Goal: Transaction & Acquisition: Purchase product/service

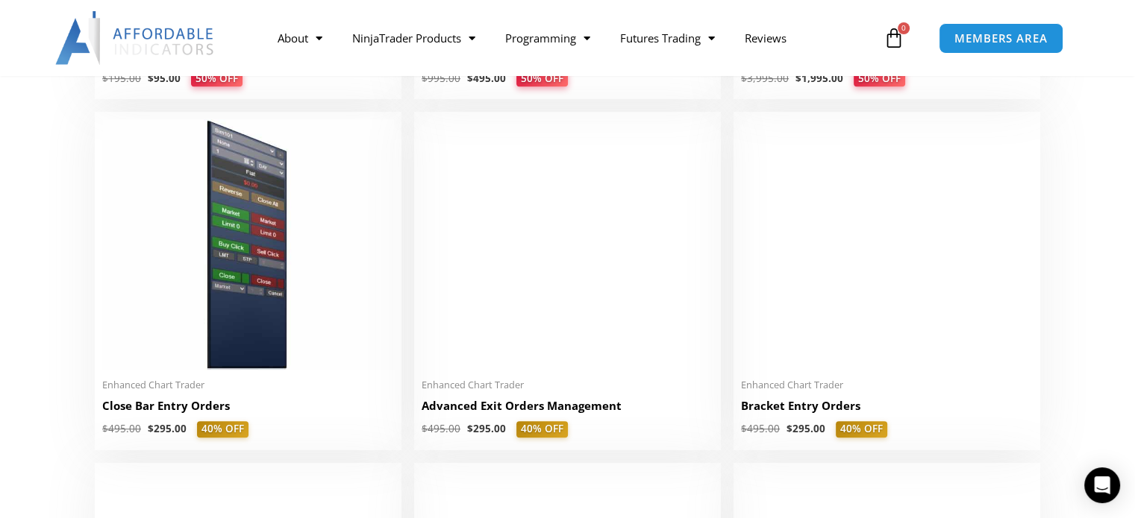
scroll to position [970, 0]
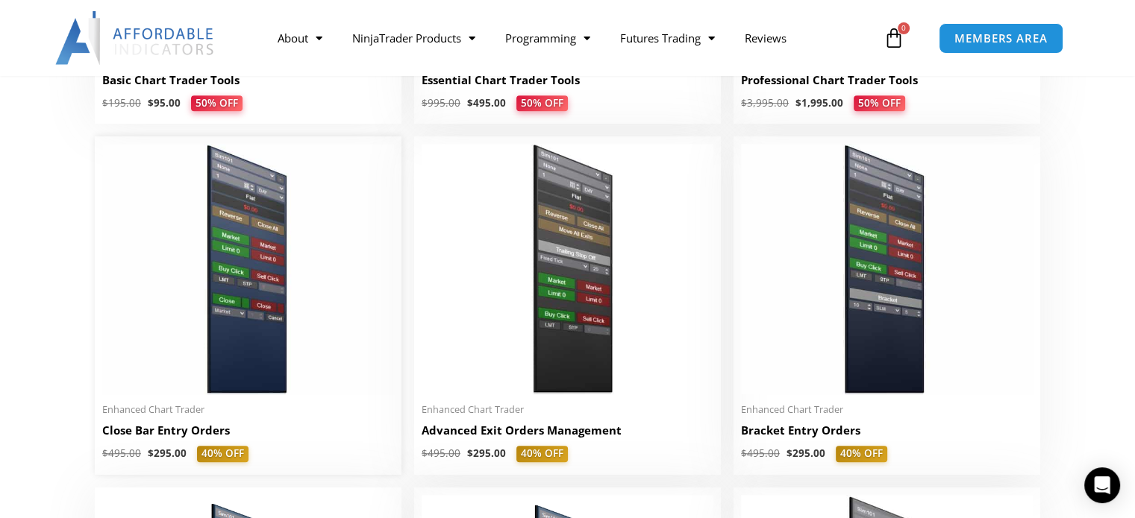
click at [163, 435] on h2 "Close Bar Entry Orders" at bounding box center [248, 431] width 292 height 16
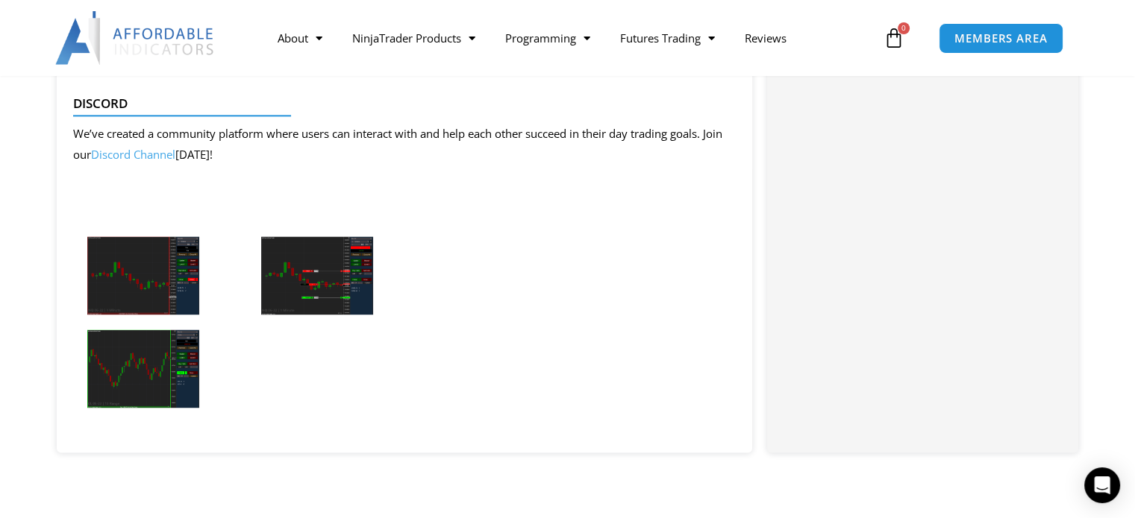
scroll to position [2163, 0]
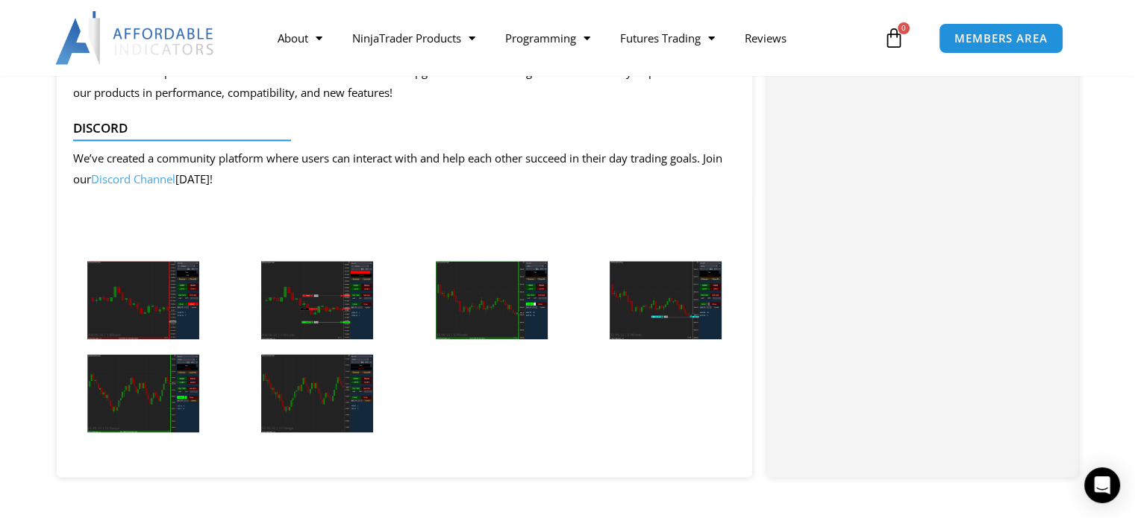
click at [163, 330] on img at bounding box center [143, 300] width 112 height 78
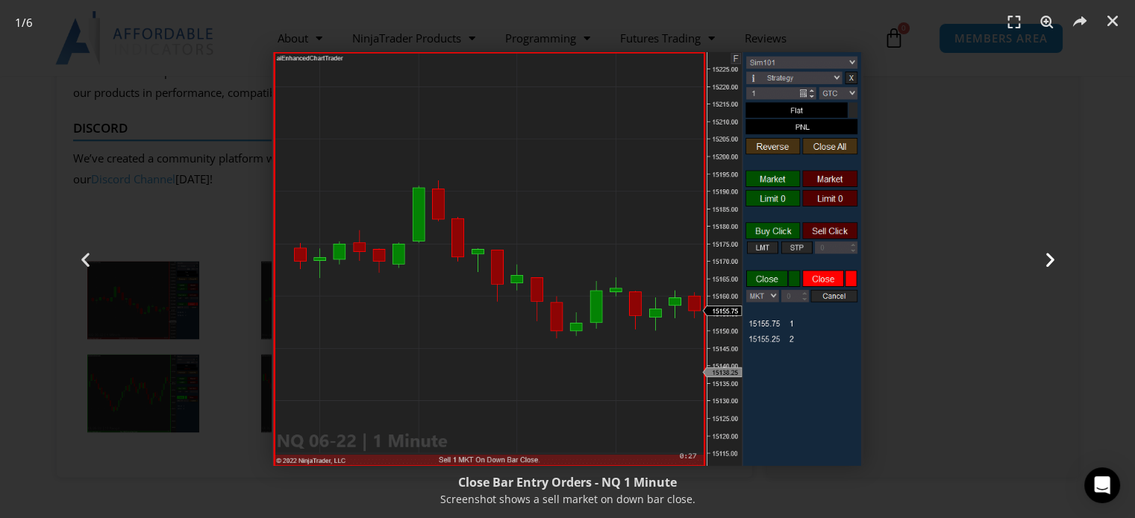
click at [1044, 257] on icon "Next slide" at bounding box center [1049, 259] width 19 height 19
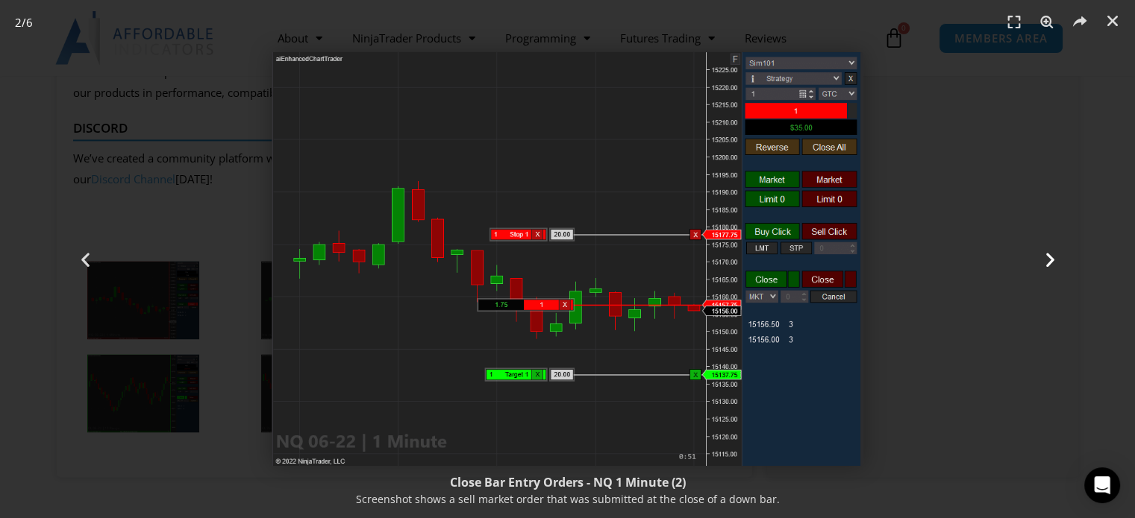
click at [1051, 257] on icon "Next slide" at bounding box center [1049, 259] width 19 height 19
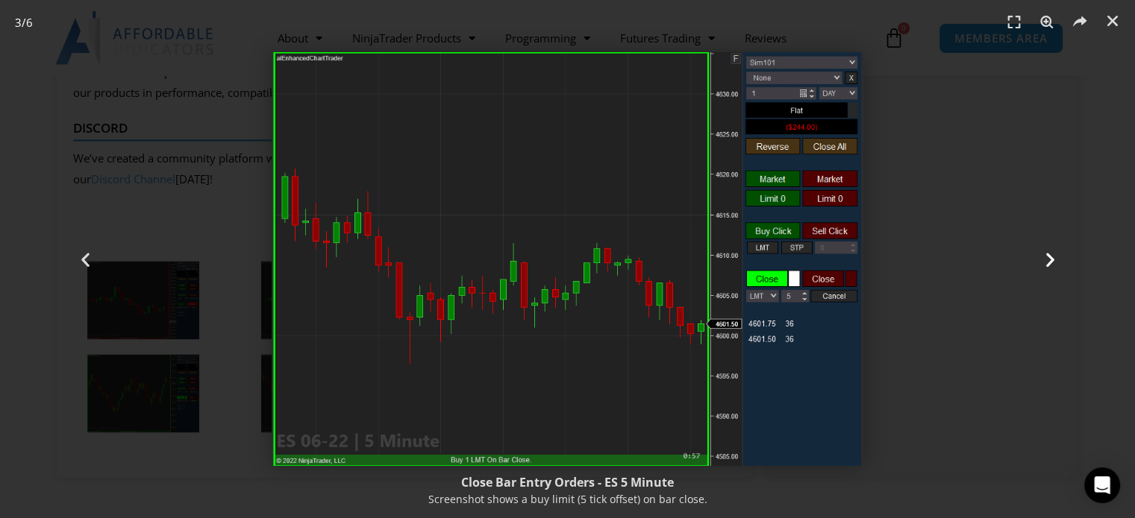
click at [1050, 252] on icon "Next slide" at bounding box center [1049, 259] width 19 height 19
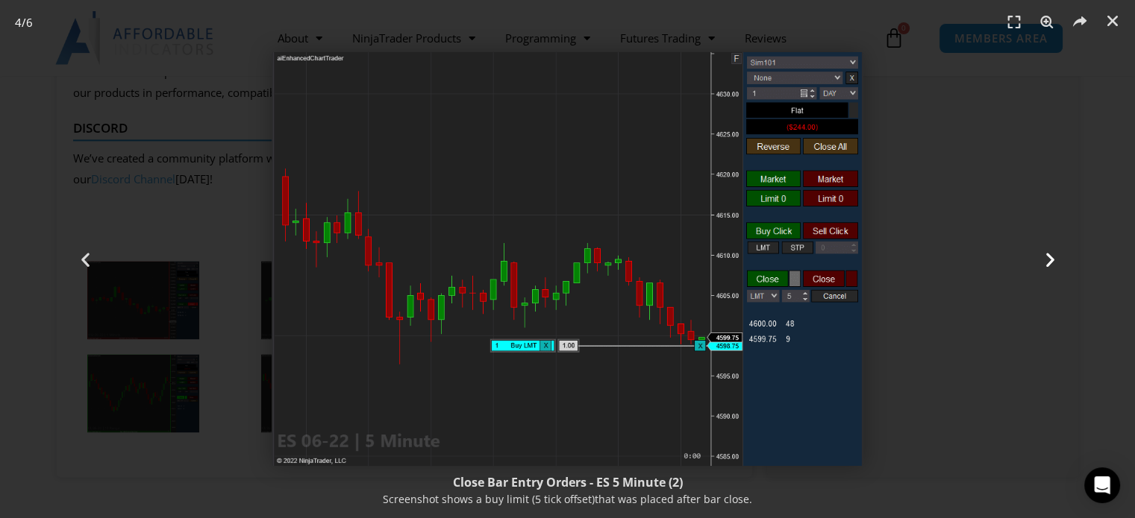
click at [1049, 259] on icon "Next slide" at bounding box center [1049, 259] width 19 height 19
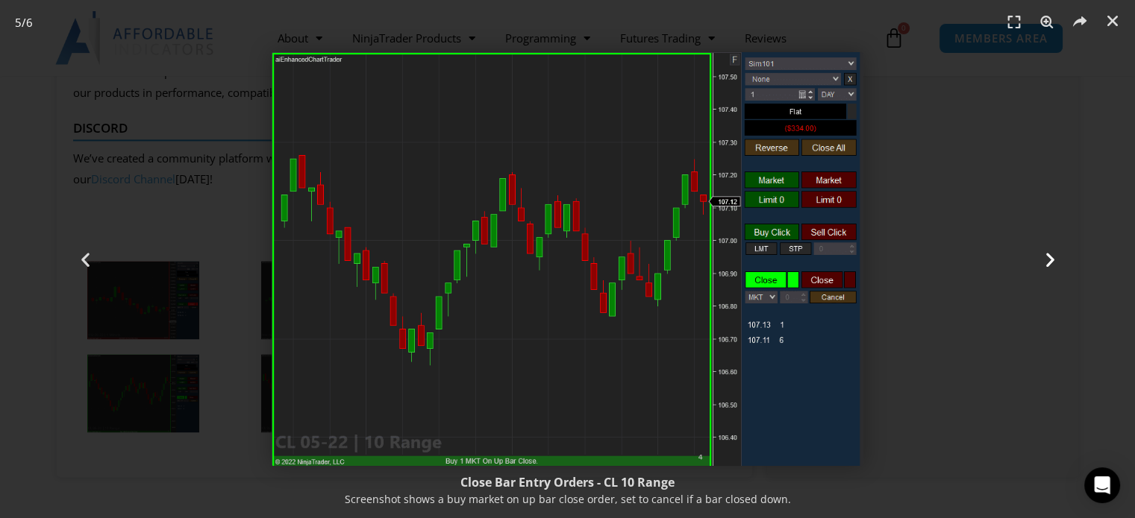
click at [1046, 260] on icon "Next slide" at bounding box center [1049, 259] width 19 height 19
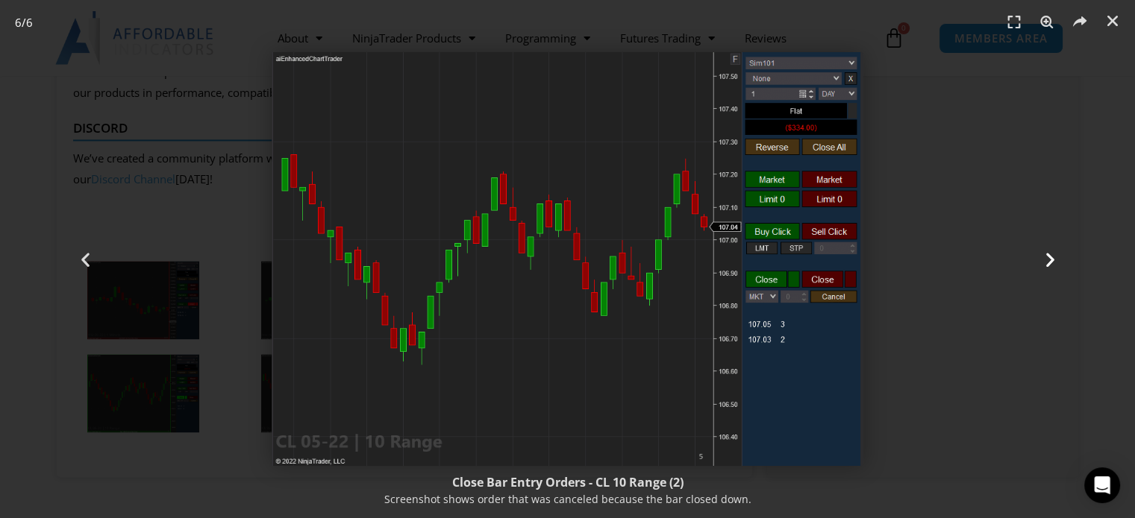
click at [1050, 259] on icon "Next slide" at bounding box center [1049, 259] width 19 height 19
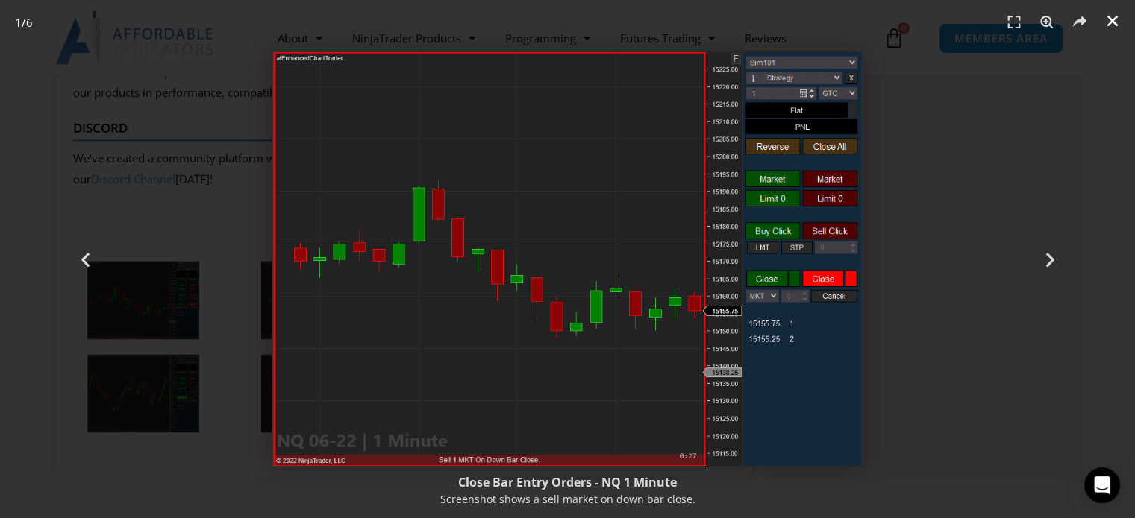
click at [1107, 23] on icon "Close (Esc)" at bounding box center [1112, 20] width 15 height 15
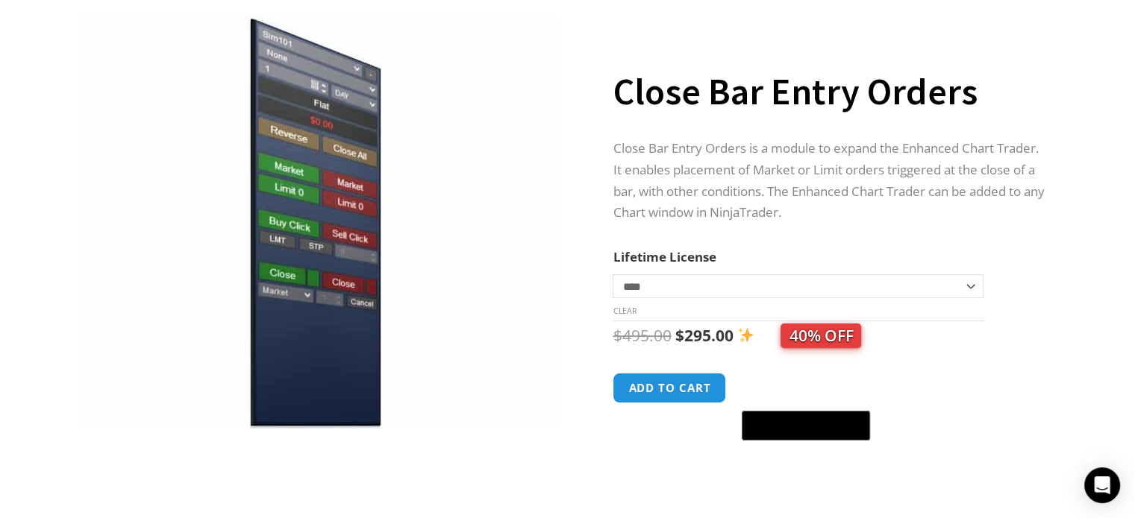
scroll to position [0, 0]
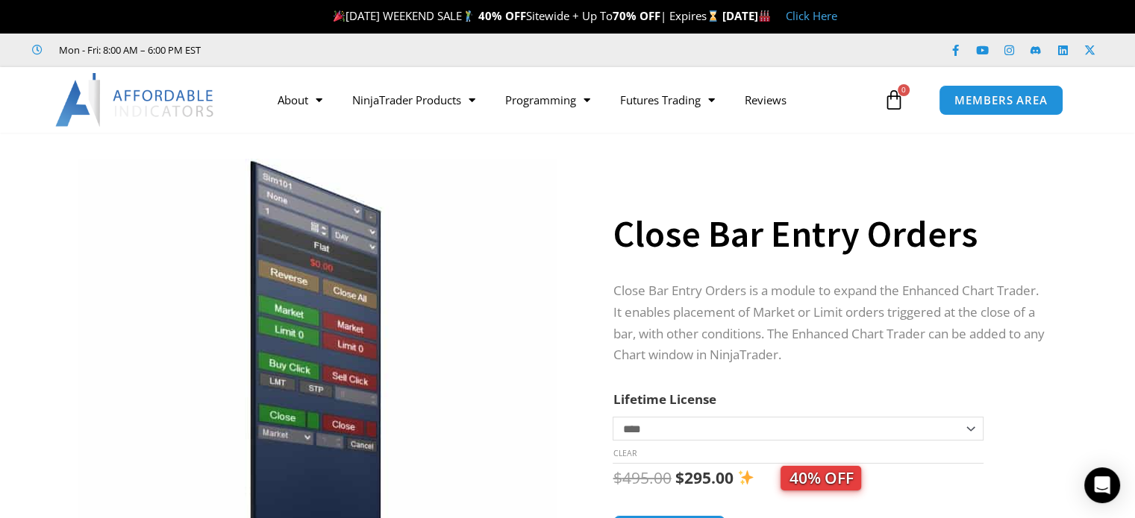
click at [837, 16] on link "Click Here" at bounding box center [811, 15] width 51 height 15
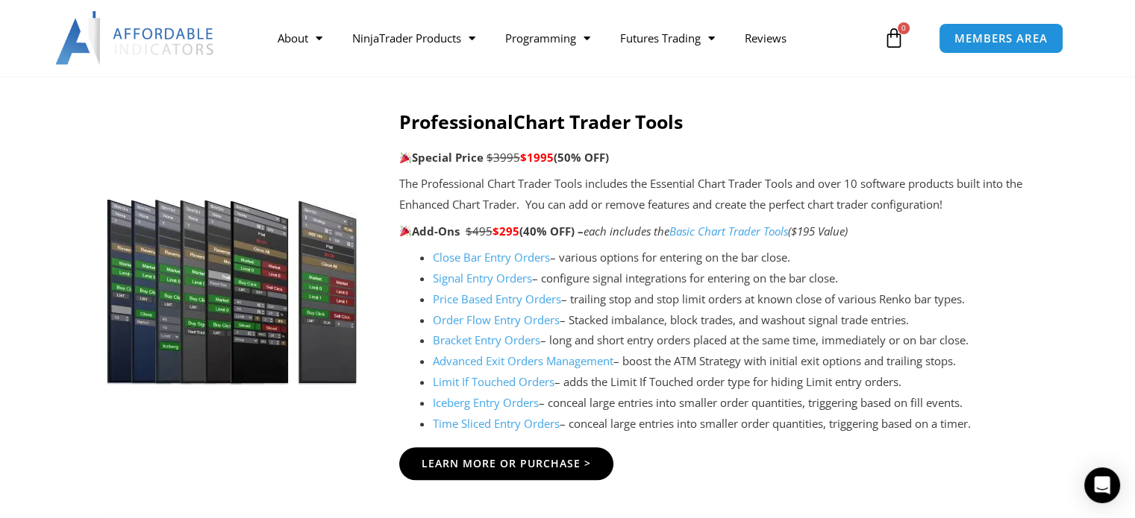
scroll to position [1529, 0]
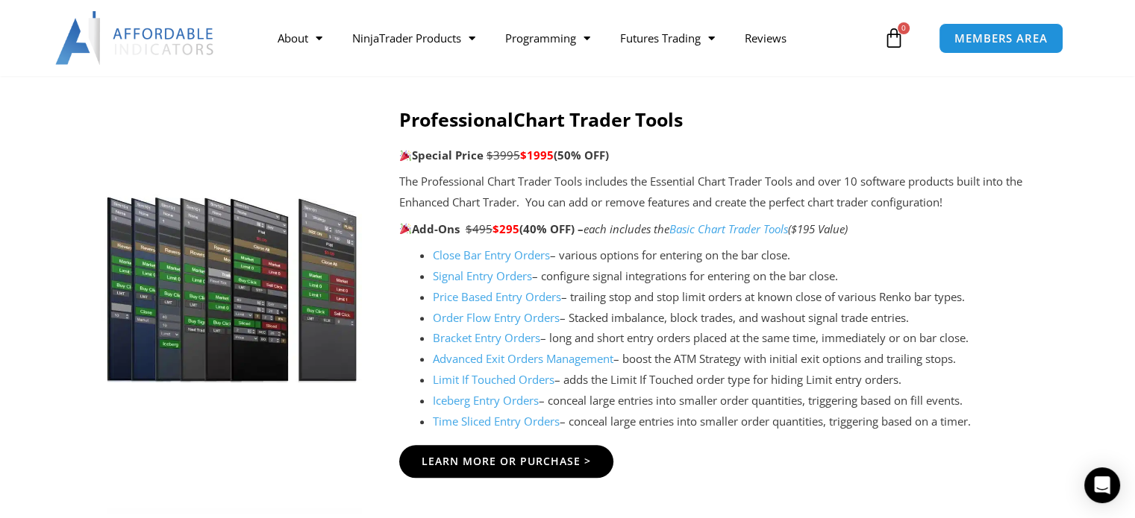
click at [491, 319] on link "Order Flow Entry Orders" at bounding box center [496, 317] width 127 height 15
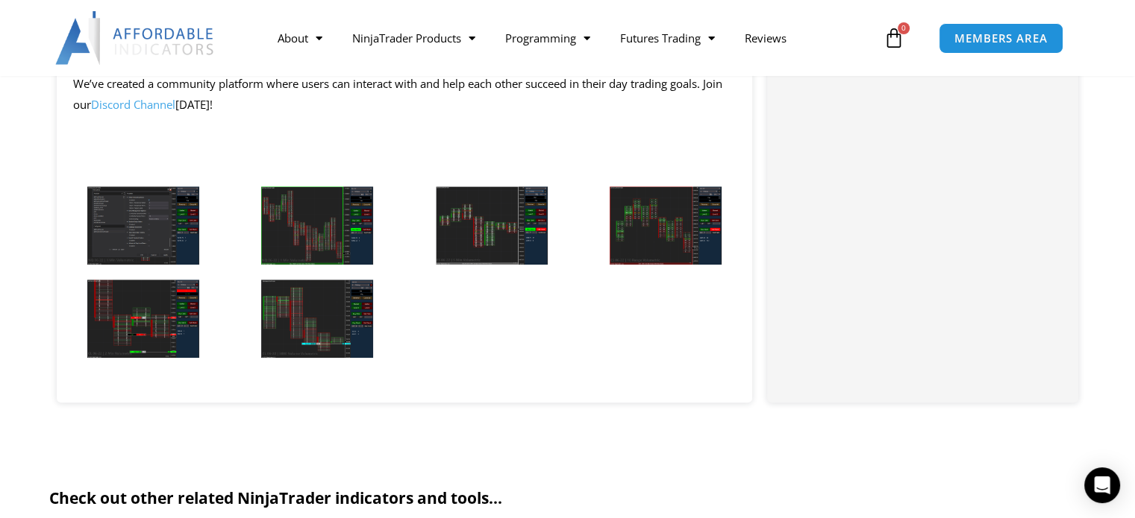
scroll to position [1343, 0]
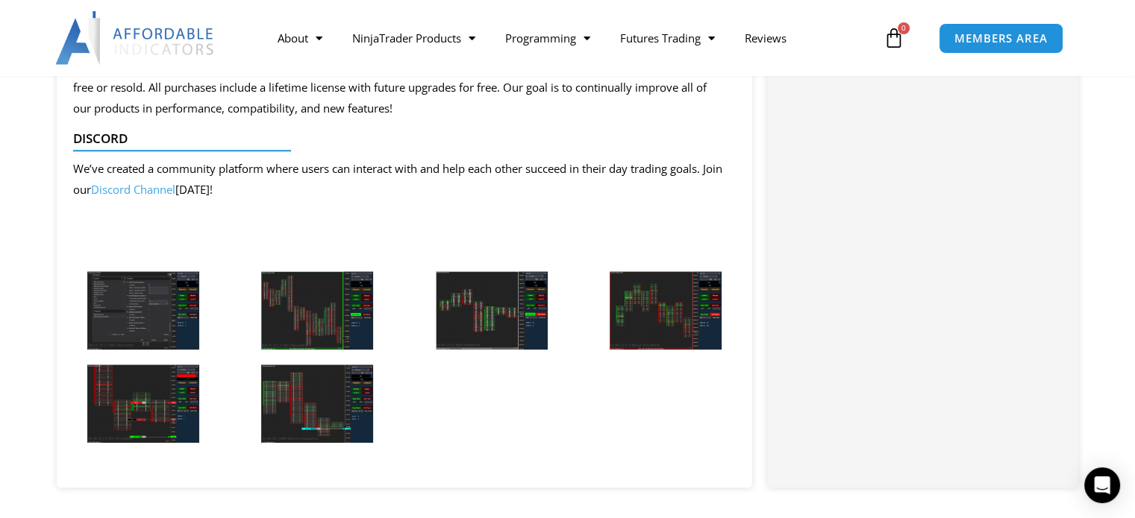
click at [319, 322] on img at bounding box center [317, 311] width 112 height 78
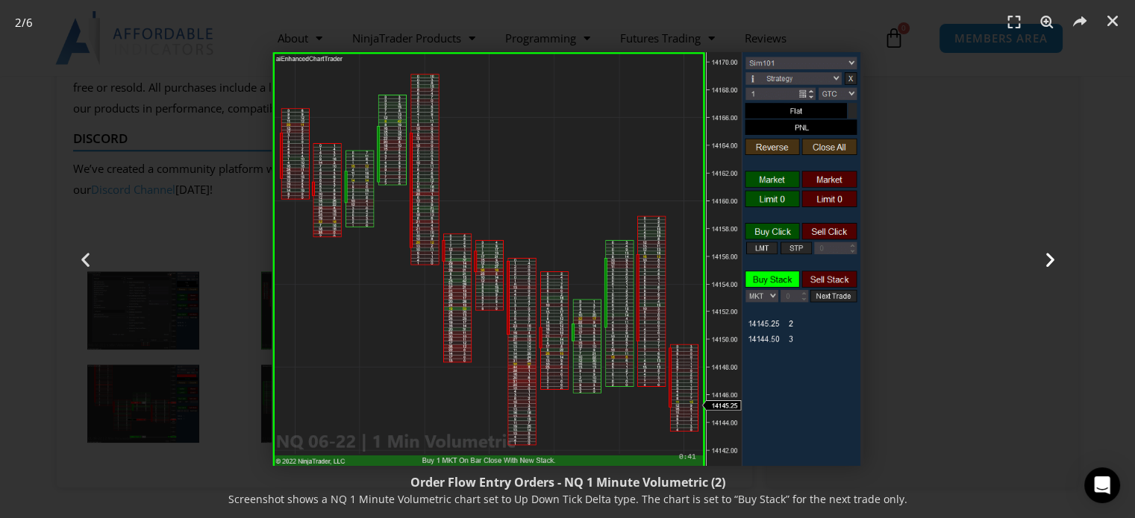
click at [1047, 261] on icon "Next slide" at bounding box center [1049, 259] width 19 height 19
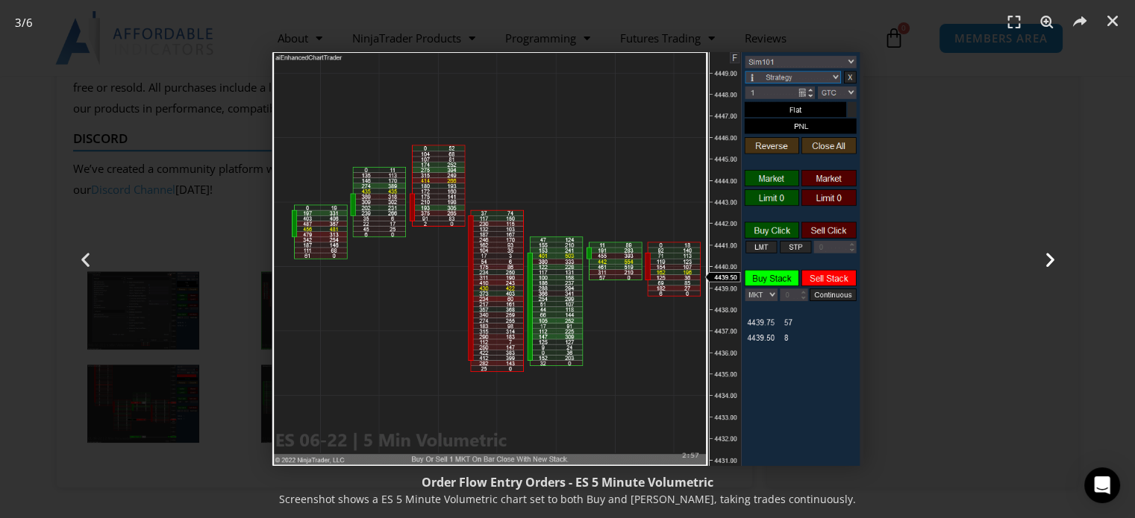
click at [1047, 261] on icon "Next slide" at bounding box center [1049, 259] width 19 height 19
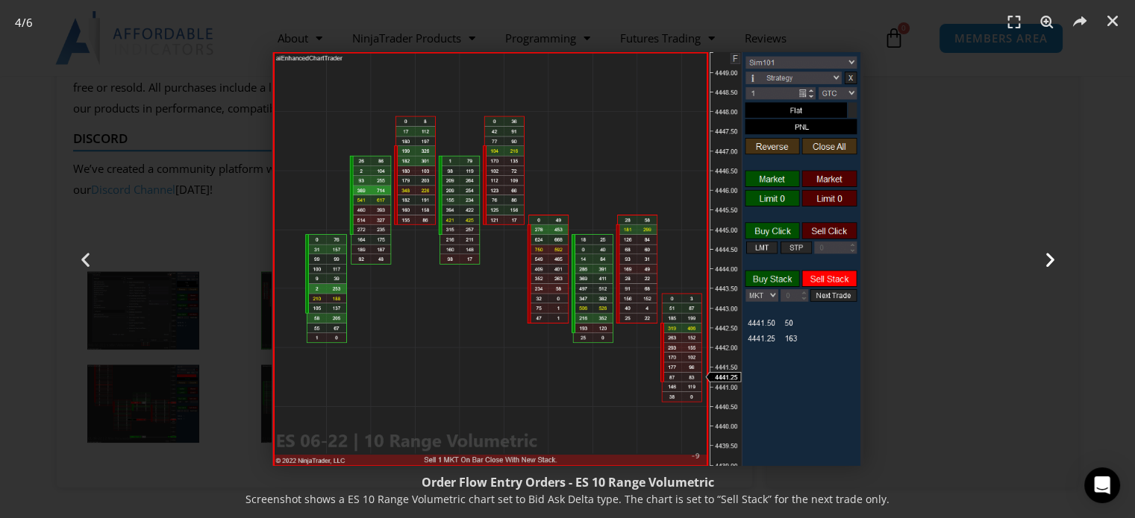
click at [1047, 261] on icon "Next slide" at bounding box center [1049, 259] width 19 height 19
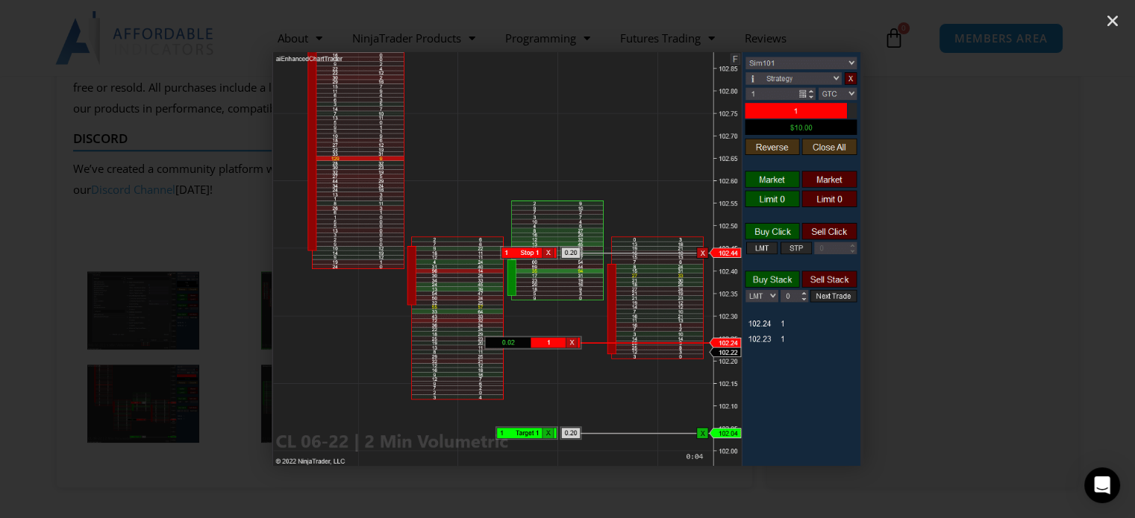
click at [1047, 261] on icon "Next slide" at bounding box center [1049, 259] width 19 height 19
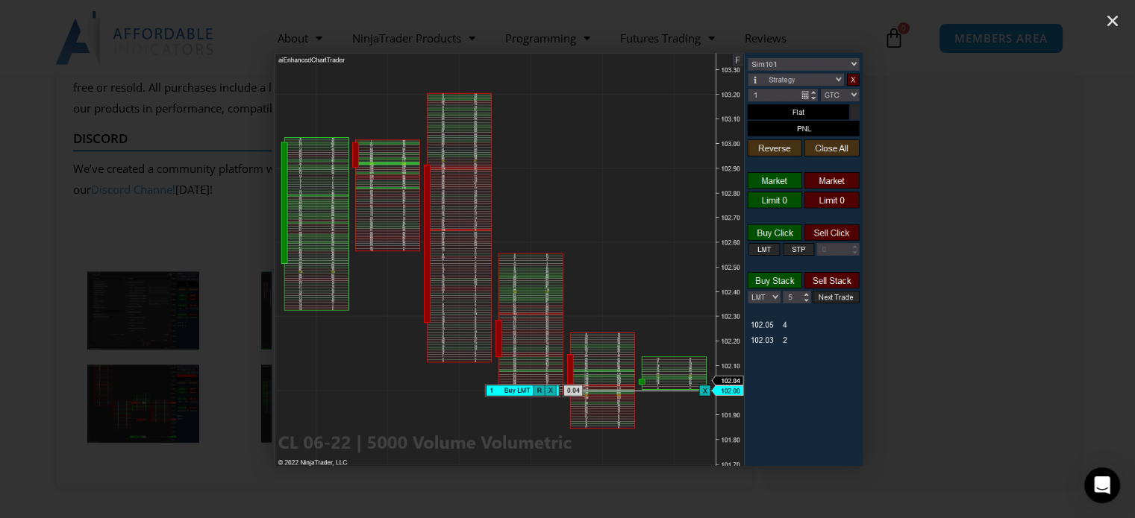
click at [1047, 261] on icon "Next slide" at bounding box center [1049, 259] width 19 height 19
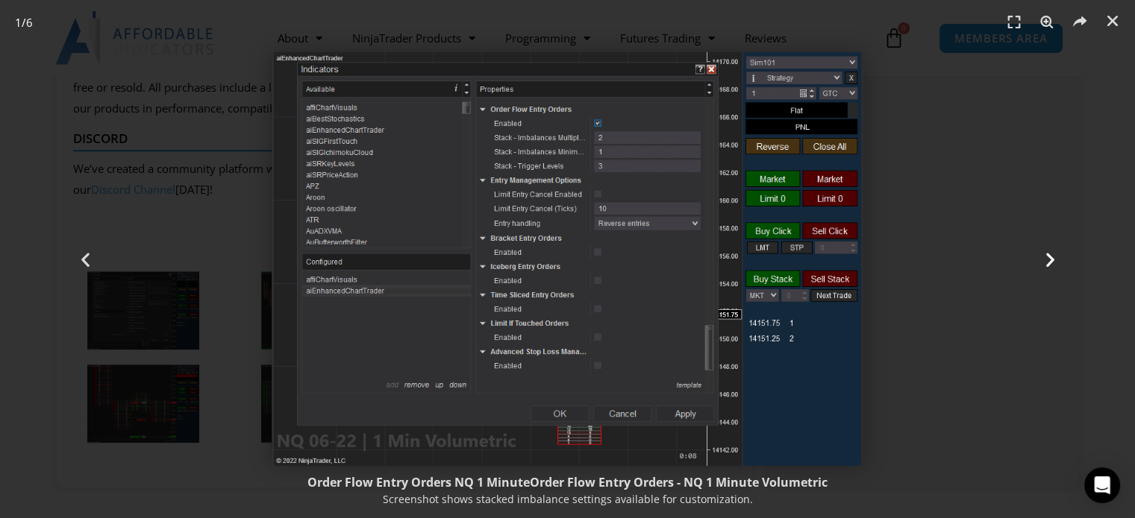
click at [1049, 257] on icon "Next slide" at bounding box center [1049, 259] width 19 height 19
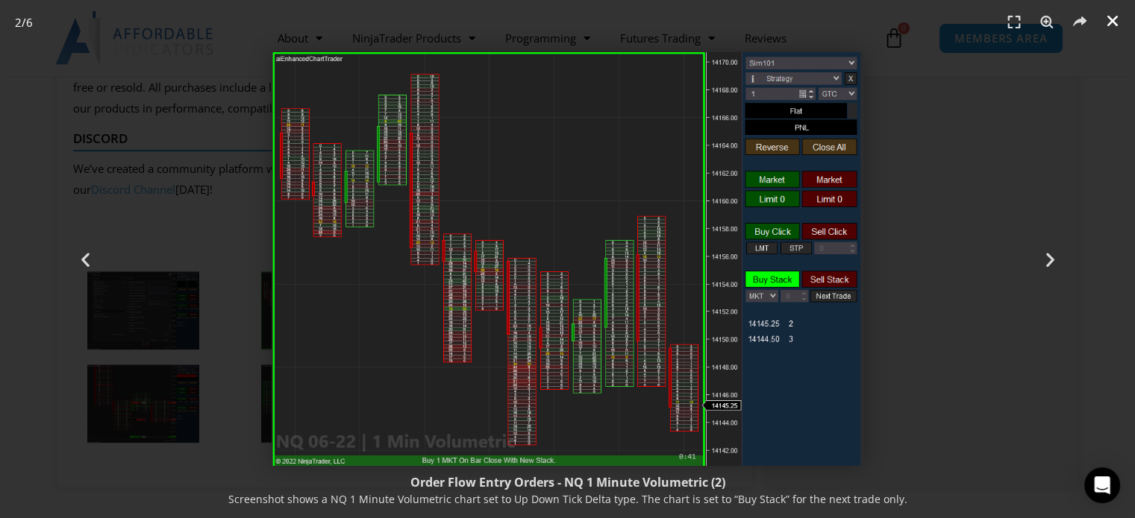
click at [1105, 24] on icon "Close (Esc)" at bounding box center [1112, 20] width 15 height 15
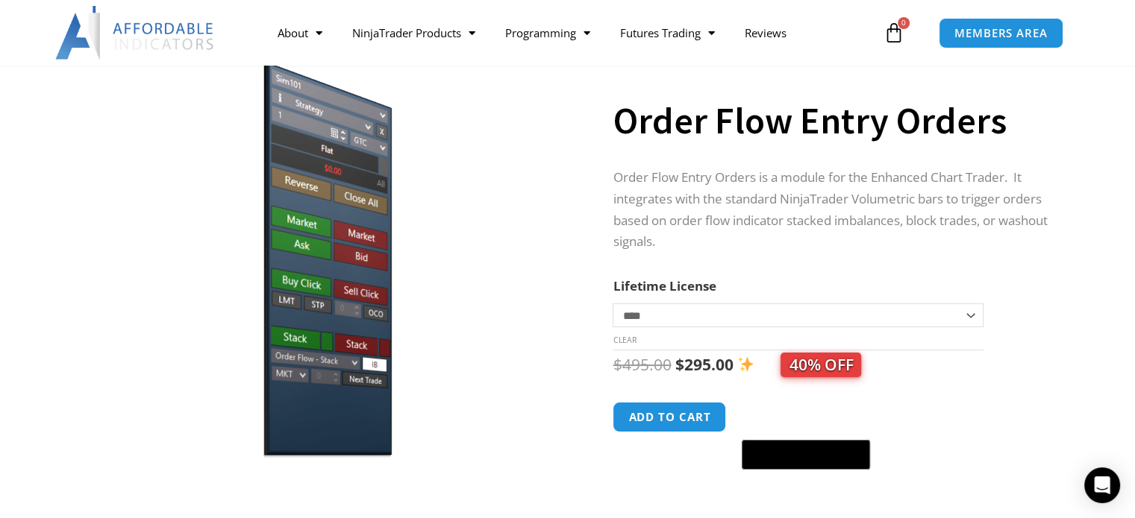
scroll to position [0, 0]
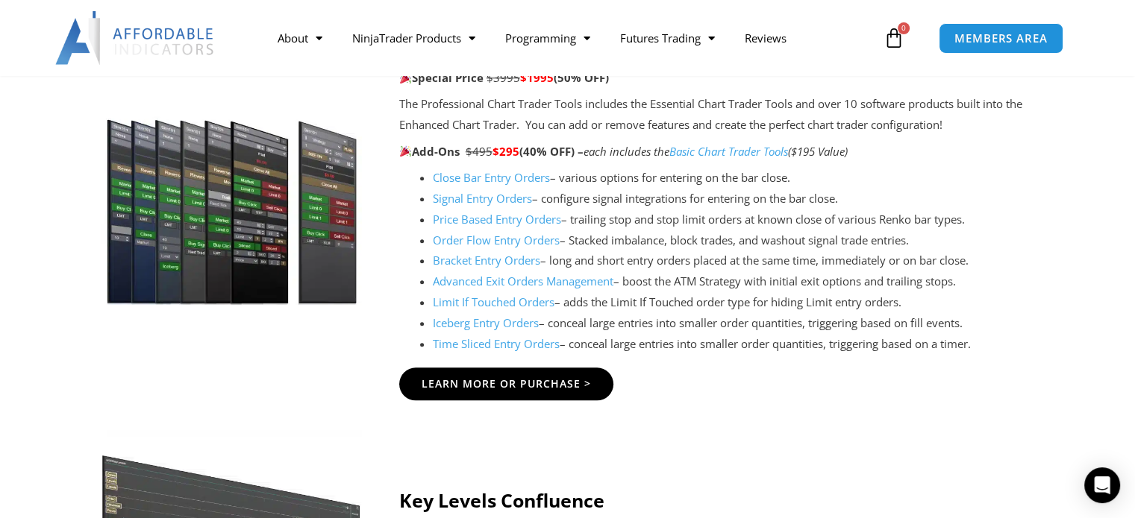
scroll to position [1605, 0]
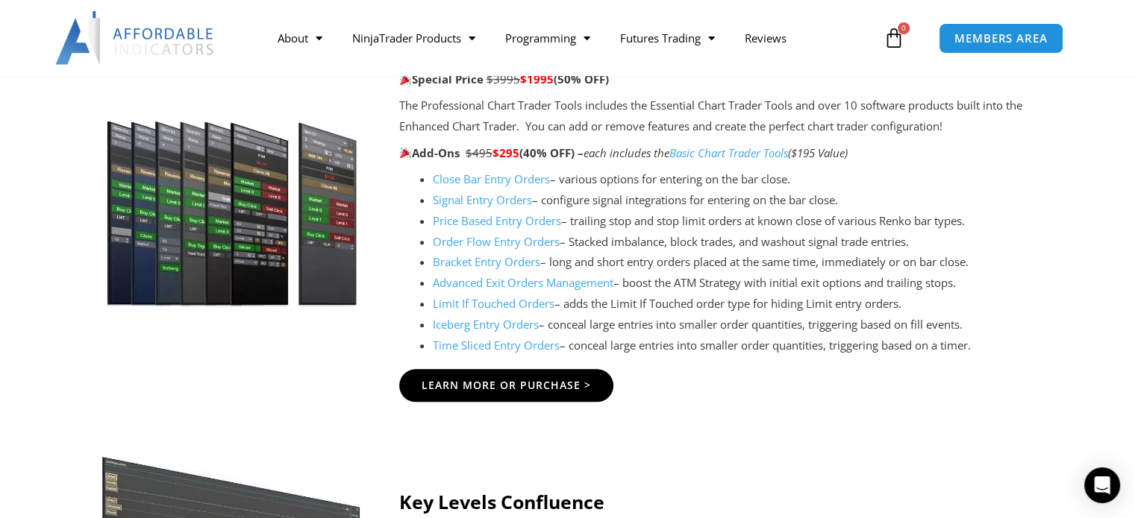
click at [495, 181] on link "Close Bar Entry Orders" at bounding box center [491, 179] width 117 height 15
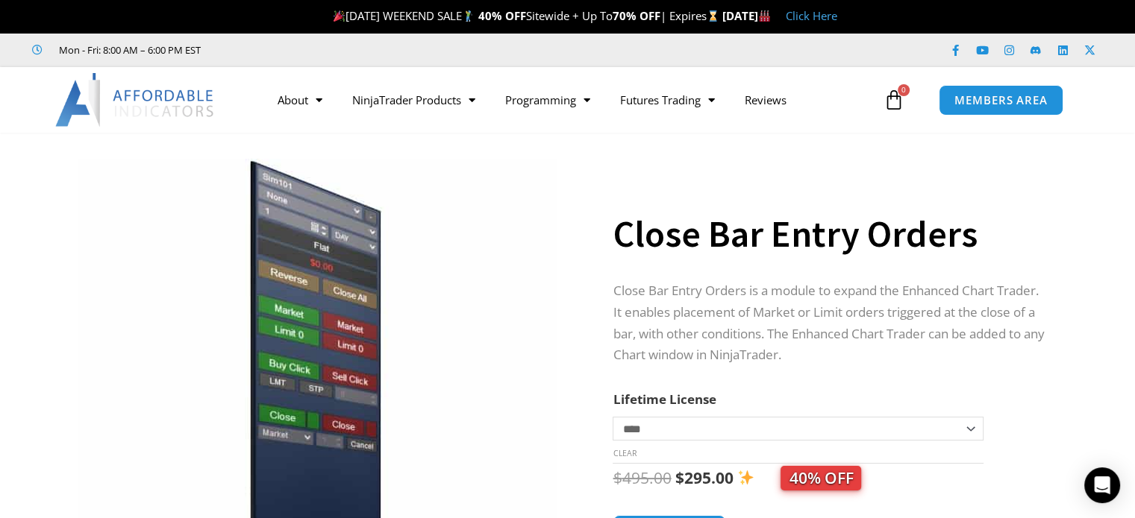
click at [970, 430] on select "**********" at bounding box center [797, 429] width 370 height 24
click at [612, 417] on select "**********" at bounding box center [797, 429] width 370 height 24
click at [970, 426] on select "**********" at bounding box center [797, 429] width 370 height 24
select select "*"
click at [612, 417] on select "**********" at bounding box center [797, 429] width 370 height 24
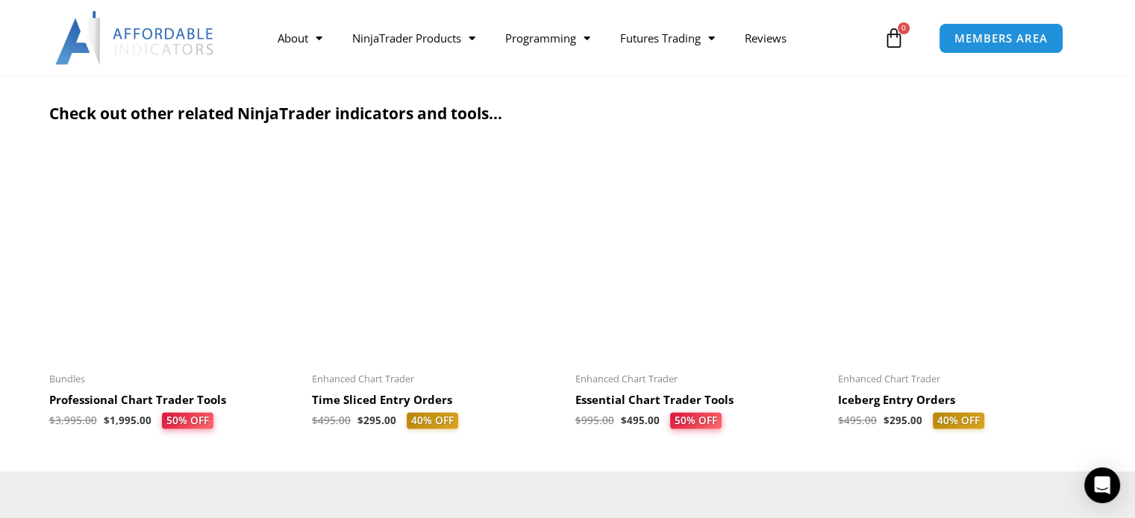
scroll to position [2624, 0]
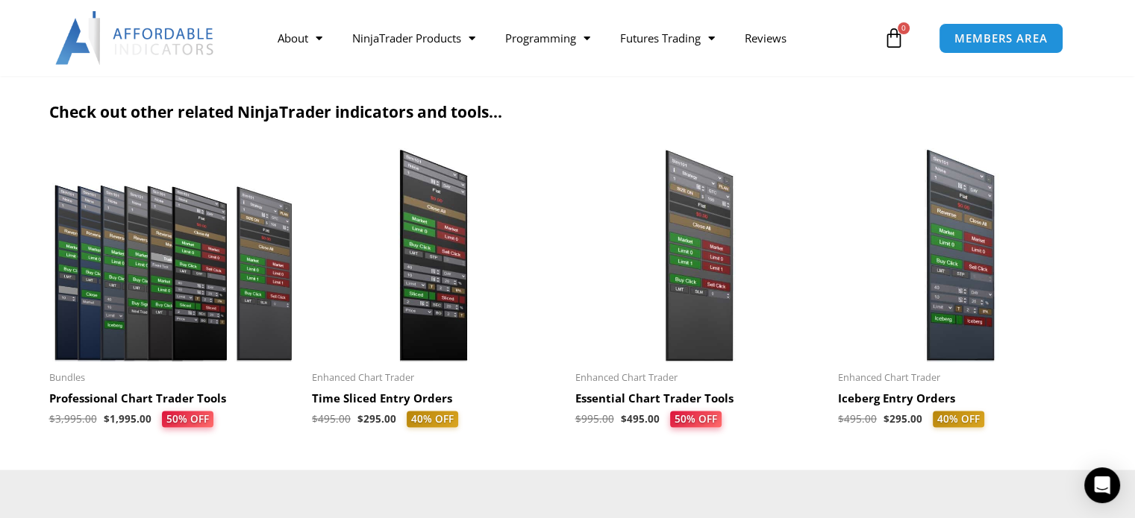
click at [636, 398] on h2 "Essential Chart Trader Tools" at bounding box center [699, 398] width 248 height 15
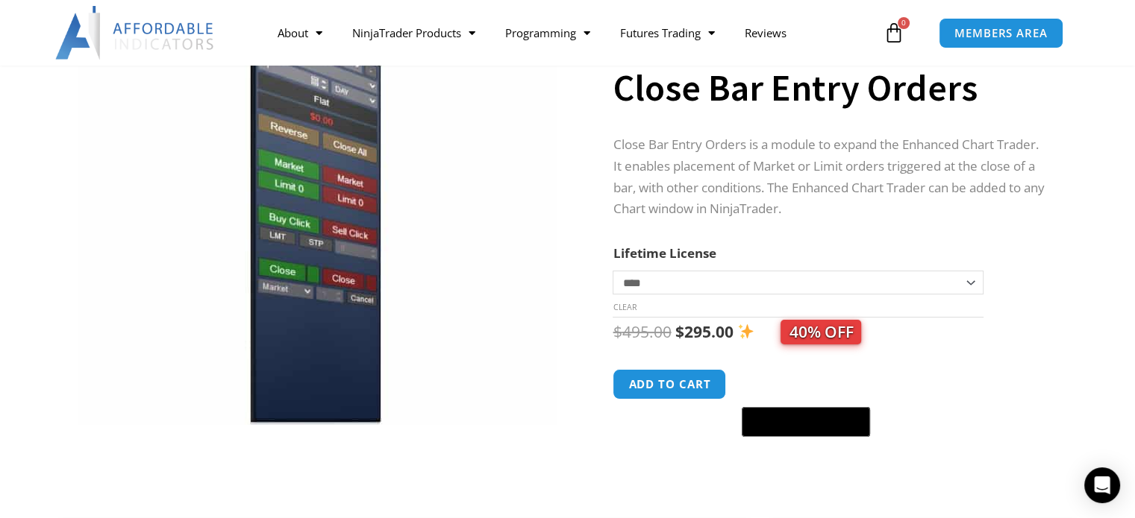
scroll to position [148, 0]
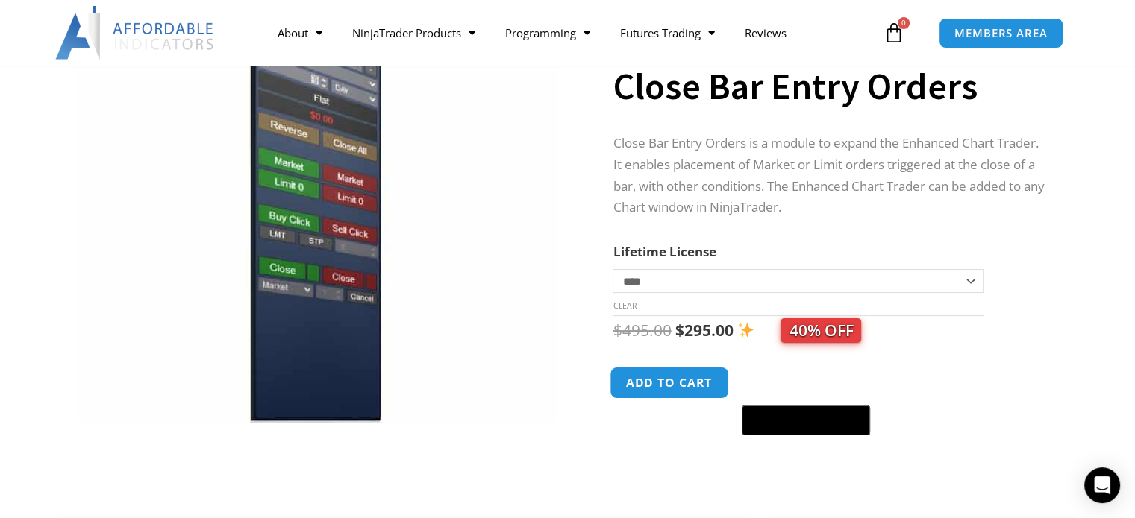
click at [665, 381] on button "Add to cart" at bounding box center [669, 383] width 119 height 32
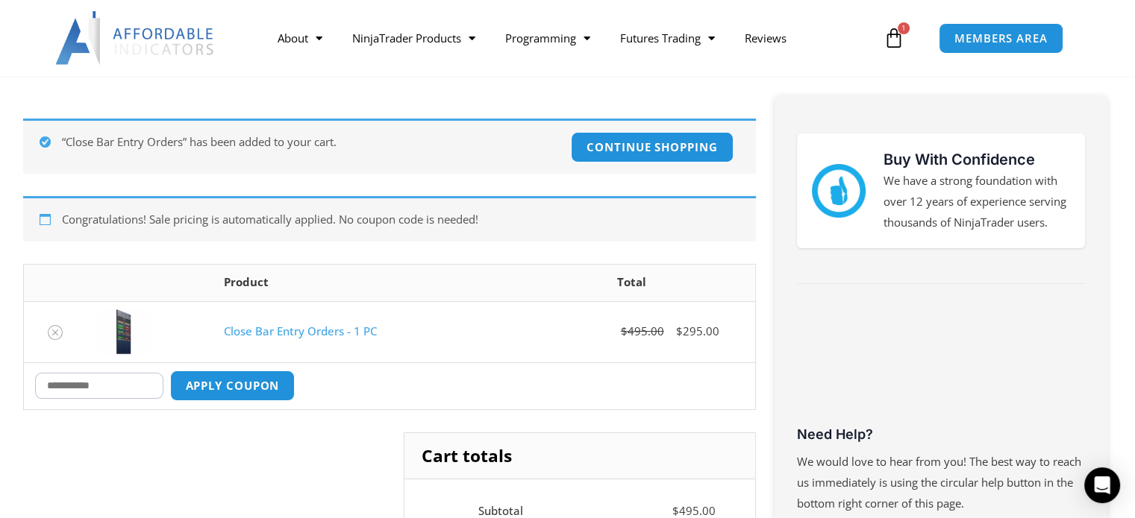
scroll to position [224, 0]
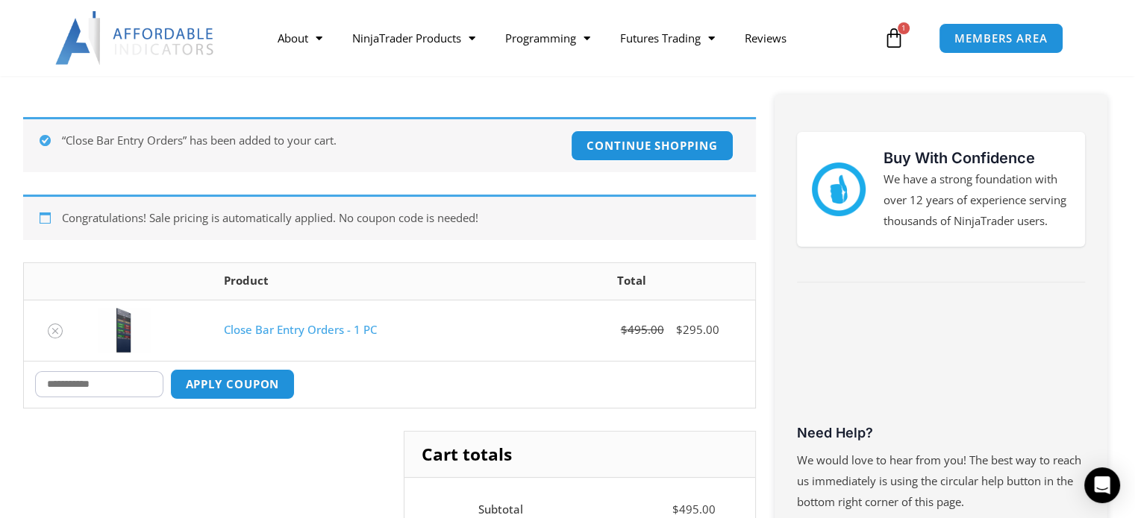
drag, startPoint x: 0, startPoint y: 0, endPoint x: 463, endPoint y: 345, distance: 577.9
click at [463, 345] on td "Close Bar Entry Orders - 1 PC" at bounding box center [361, 330] width 296 height 61
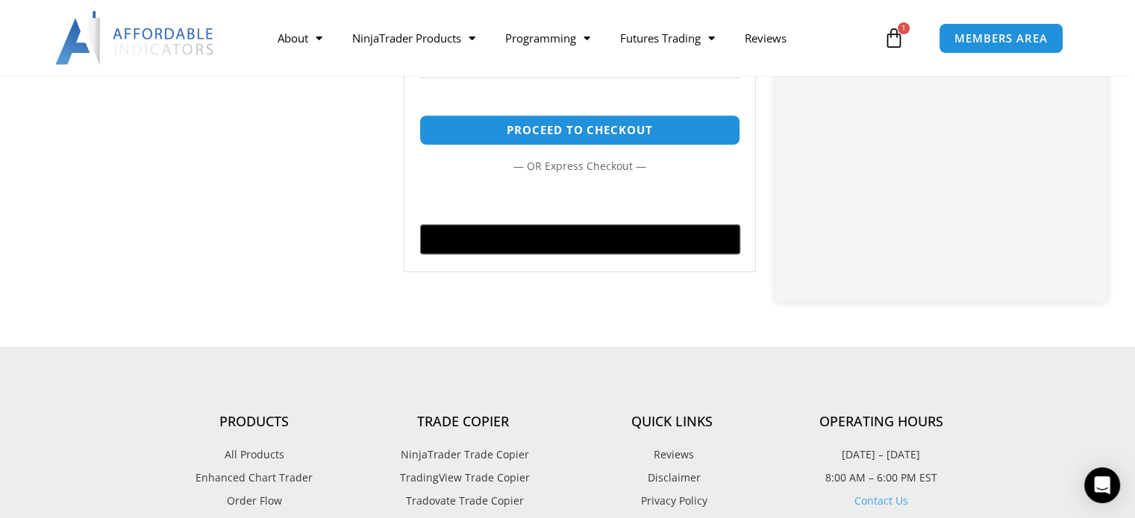
scroll to position [739, 0]
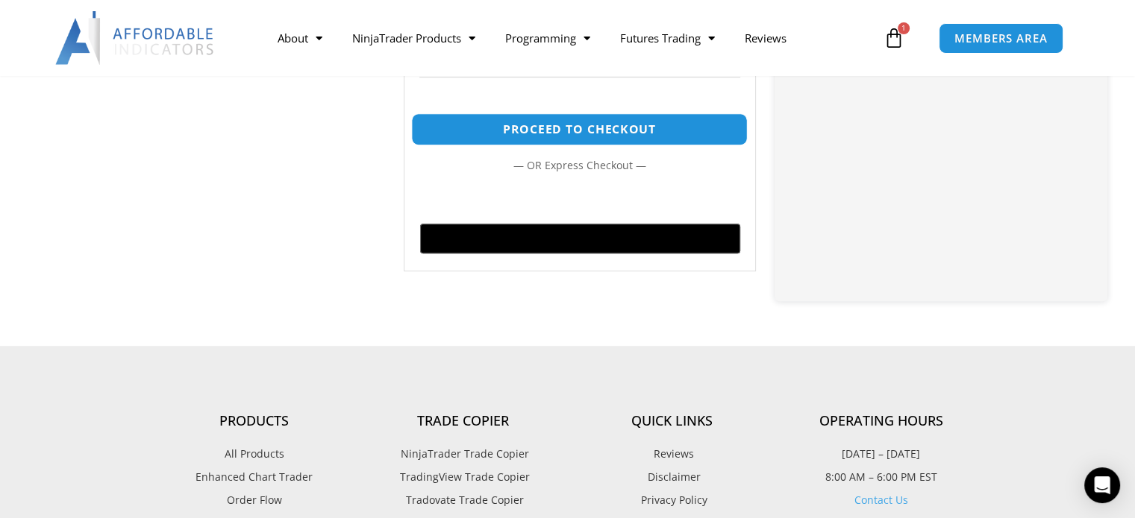
click at [573, 128] on link "Proceed to checkout" at bounding box center [579, 129] width 336 height 32
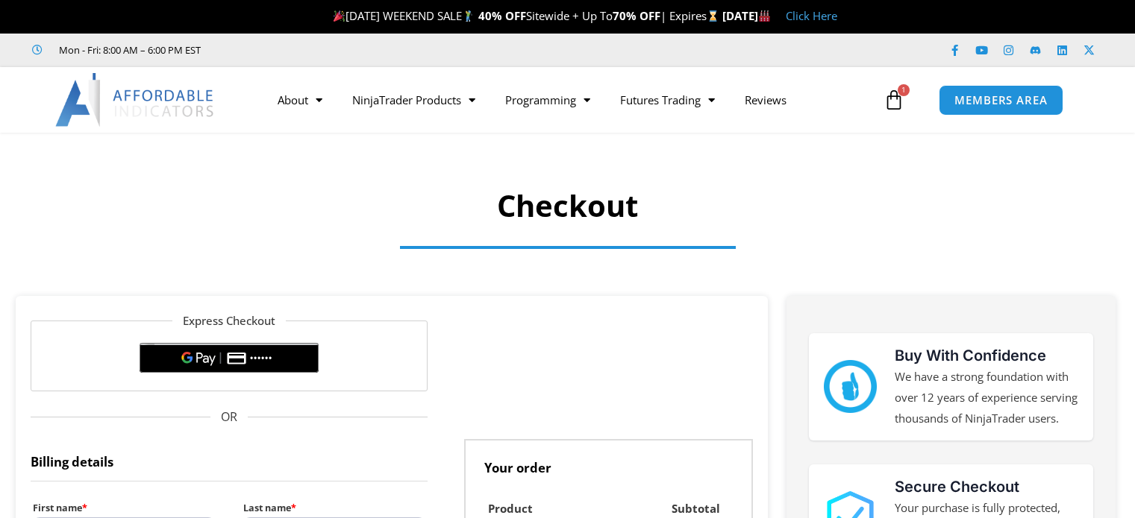
select select "**"
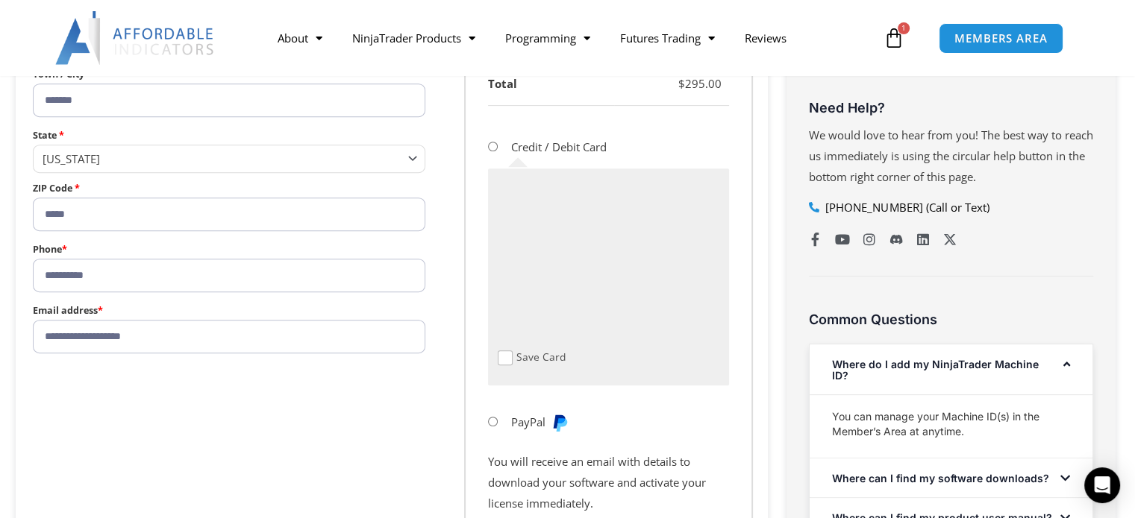
scroll to position [651, 0]
click at [507, 357] on span "Checkout" at bounding box center [505, 357] width 15 height 15
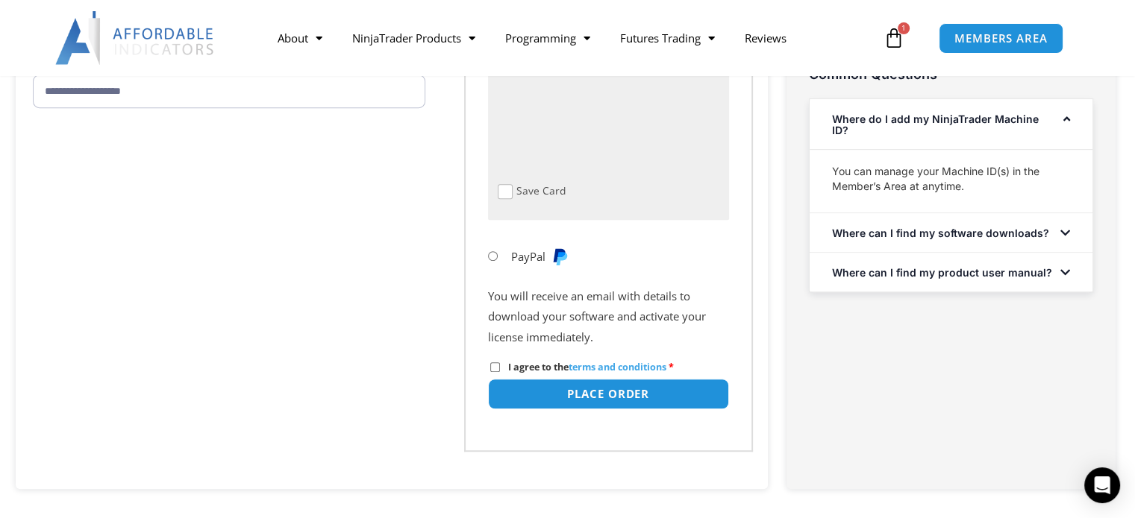
scroll to position [897, 0]
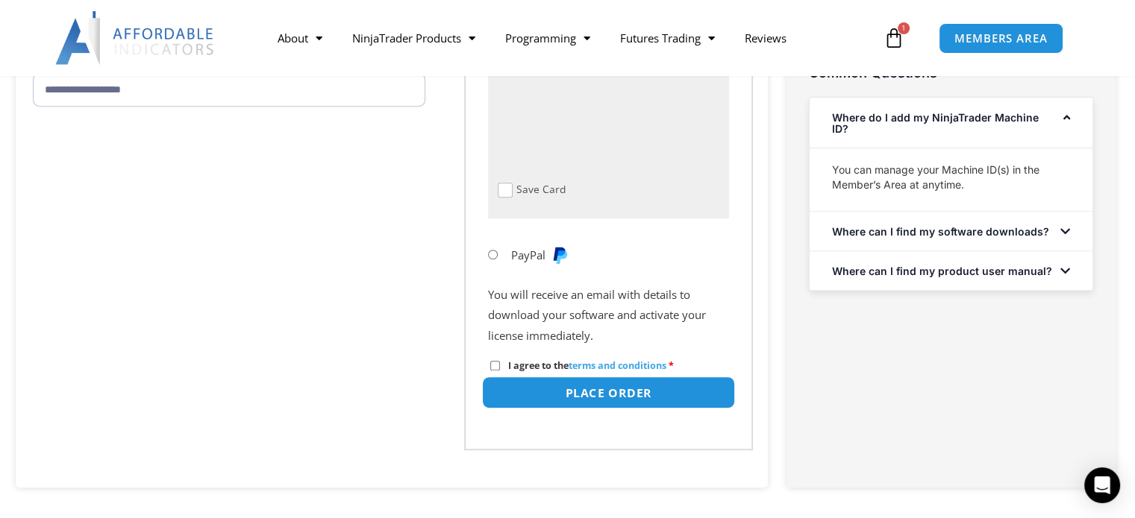
click at [596, 392] on button "Place order" at bounding box center [607, 393] width 253 height 32
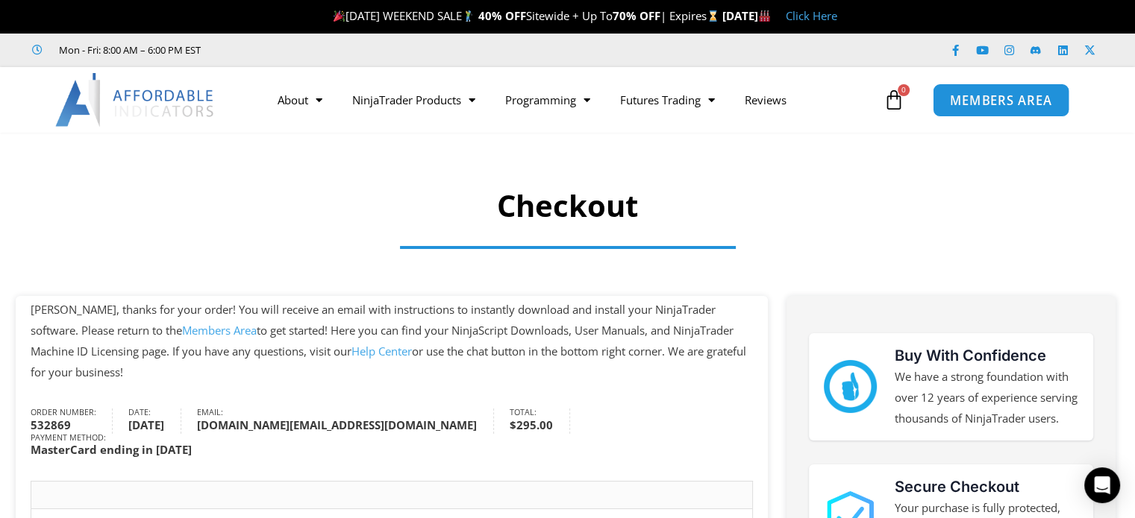
click at [998, 99] on span "MEMBERS AREA" at bounding box center [1001, 100] width 102 height 13
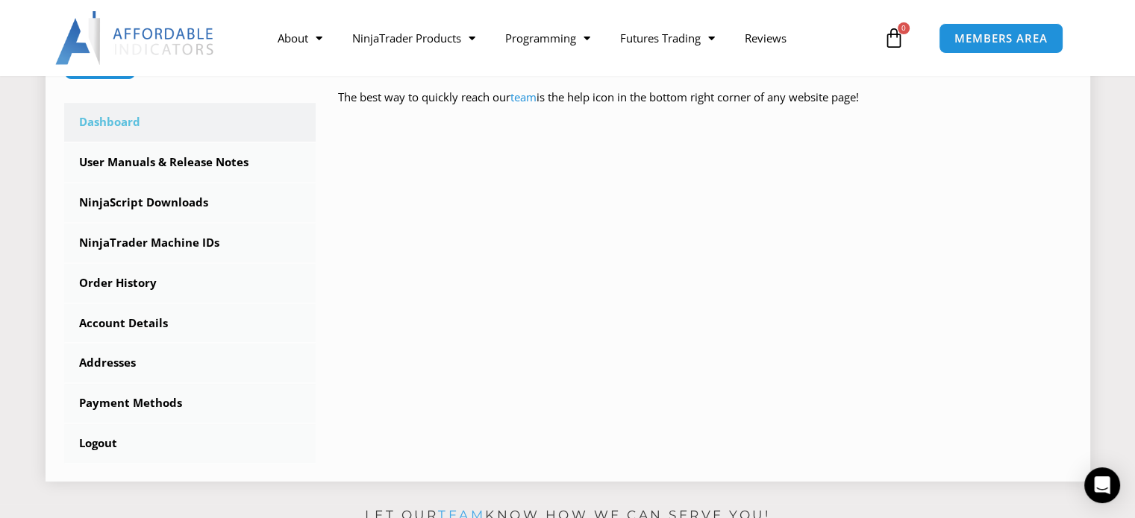
scroll to position [409, 0]
click at [170, 206] on link "NinjaScript Downloads" at bounding box center [190, 203] width 252 height 39
